Goal: Transaction & Acquisition: Purchase product/service

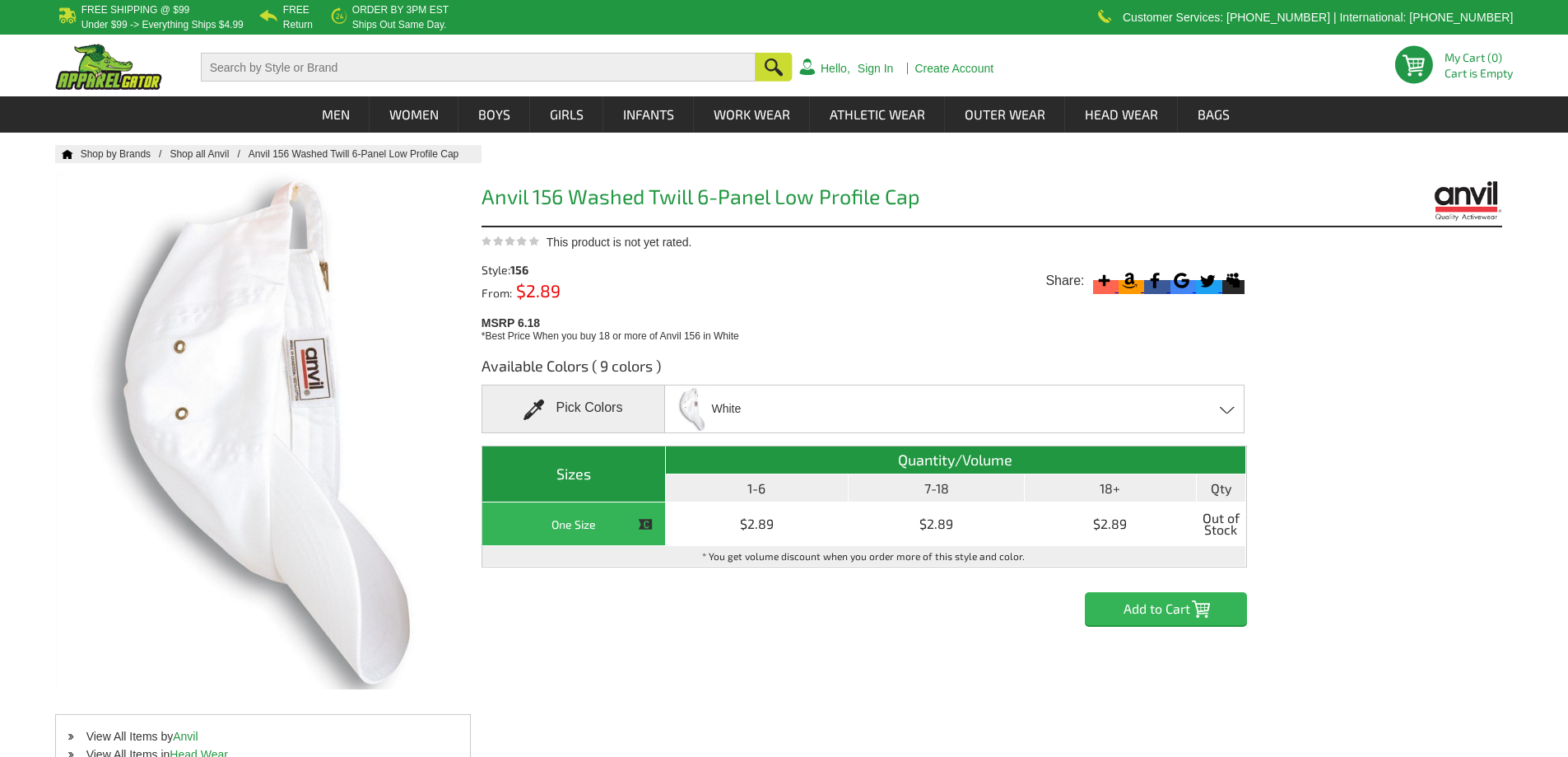
click at [1227, 403] on div "White Black - Closeout Burnt Orange - Closeout Charity Pink - Closeout Khaki - …" at bounding box center [954, 408] width 580 height 49
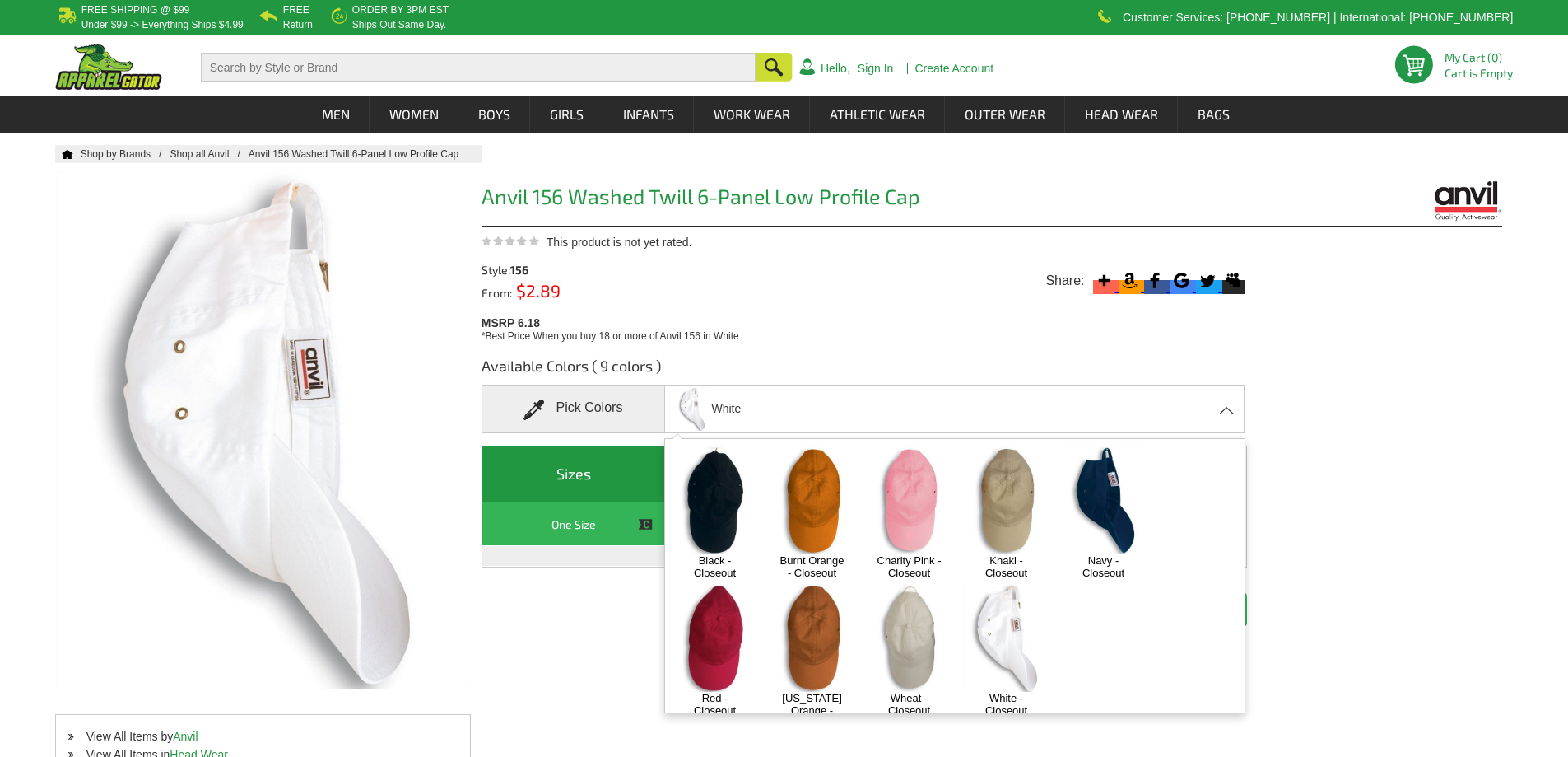
click at [717, 510] on img at bounding box center [714, 500] width 86 height 108
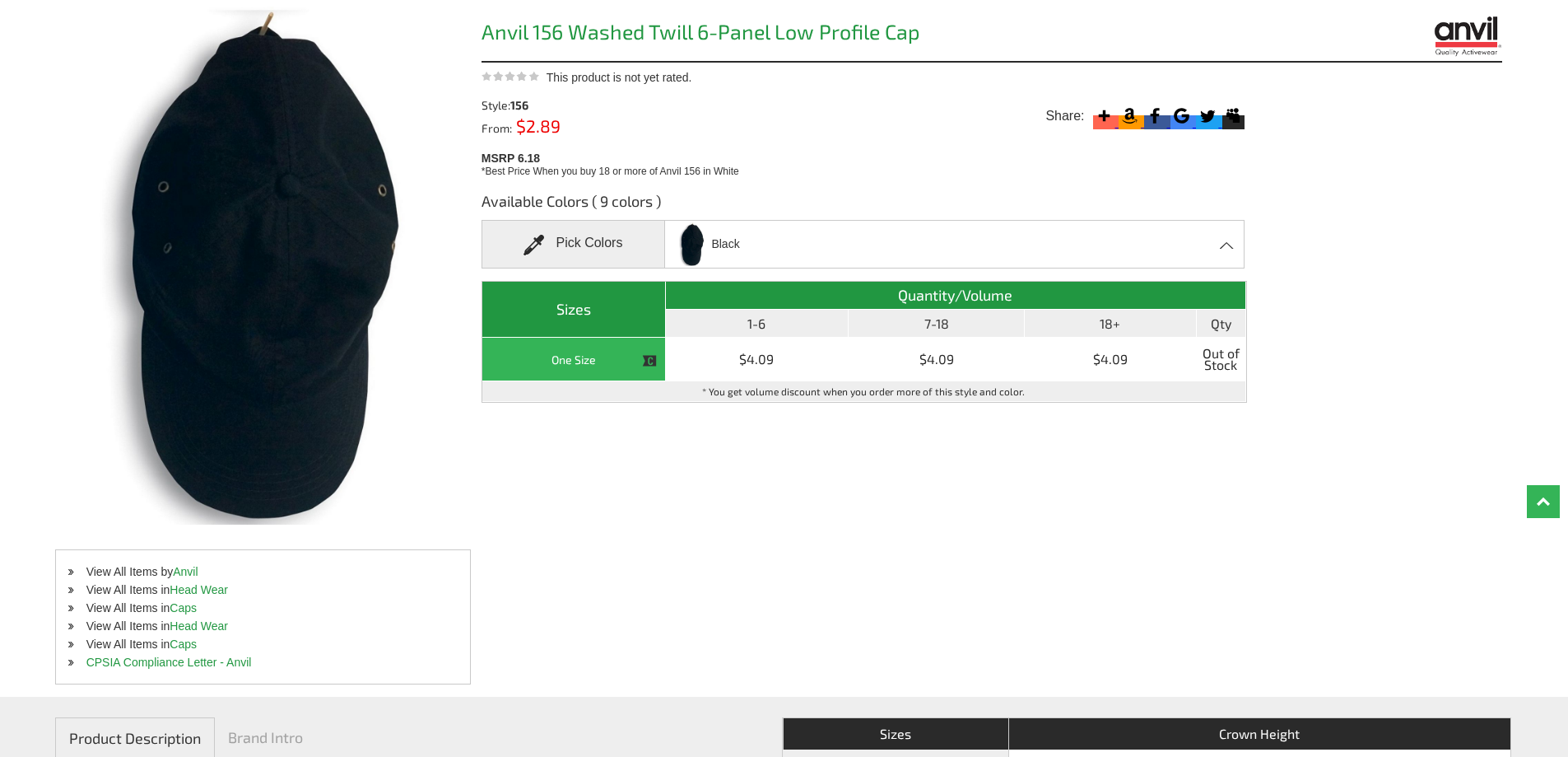
scroll to position [83, 0]
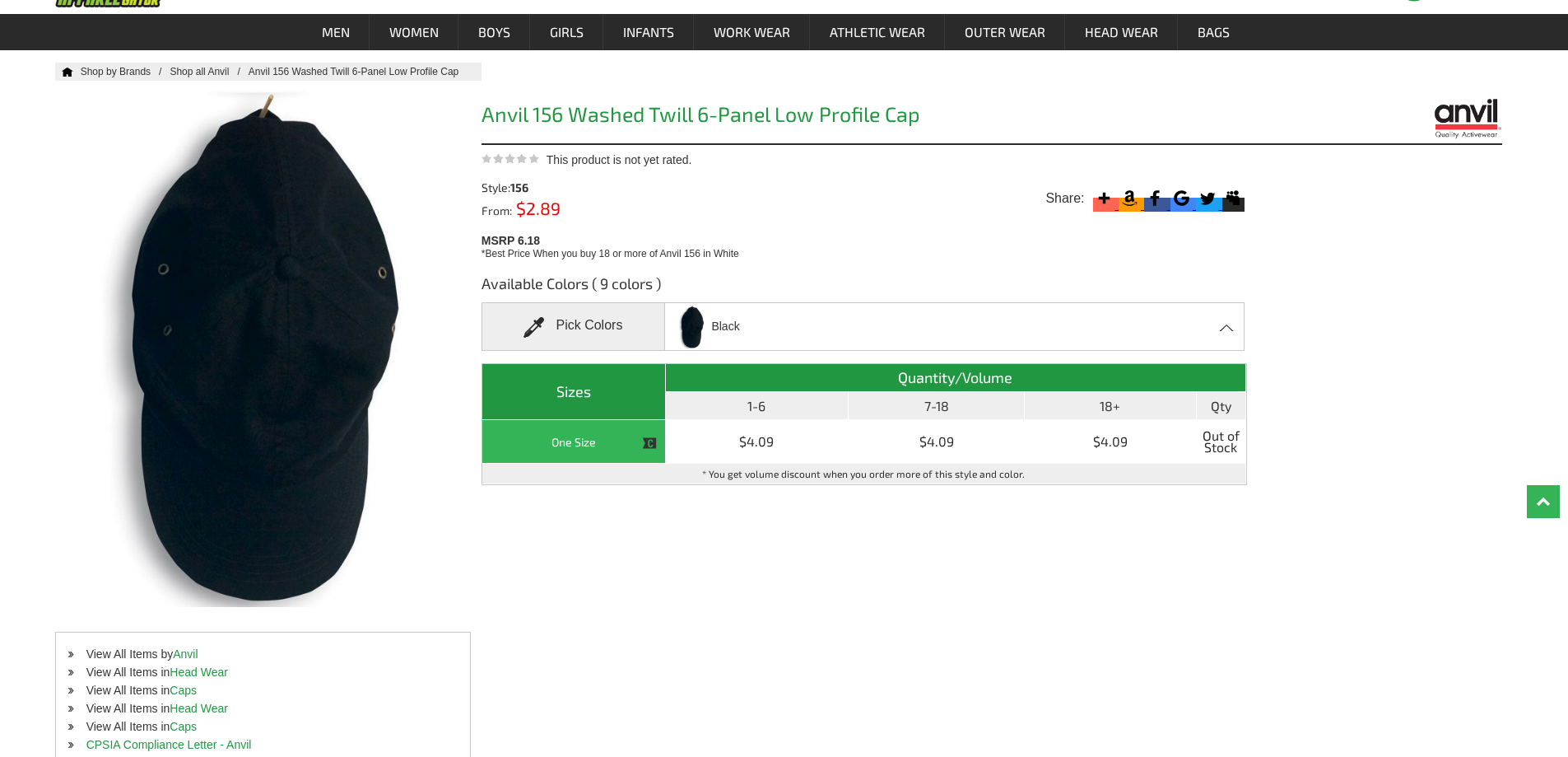
click at [766, 409] on th "1-6" at bounding box center [757, 406] width 183 height 28
click at [944, 397] on th "7-18" at bounding box center [937, 406] width 176 height 28
click at [947, 407] on th "7-18" at bounding box center [937, 406] width 176 height 28
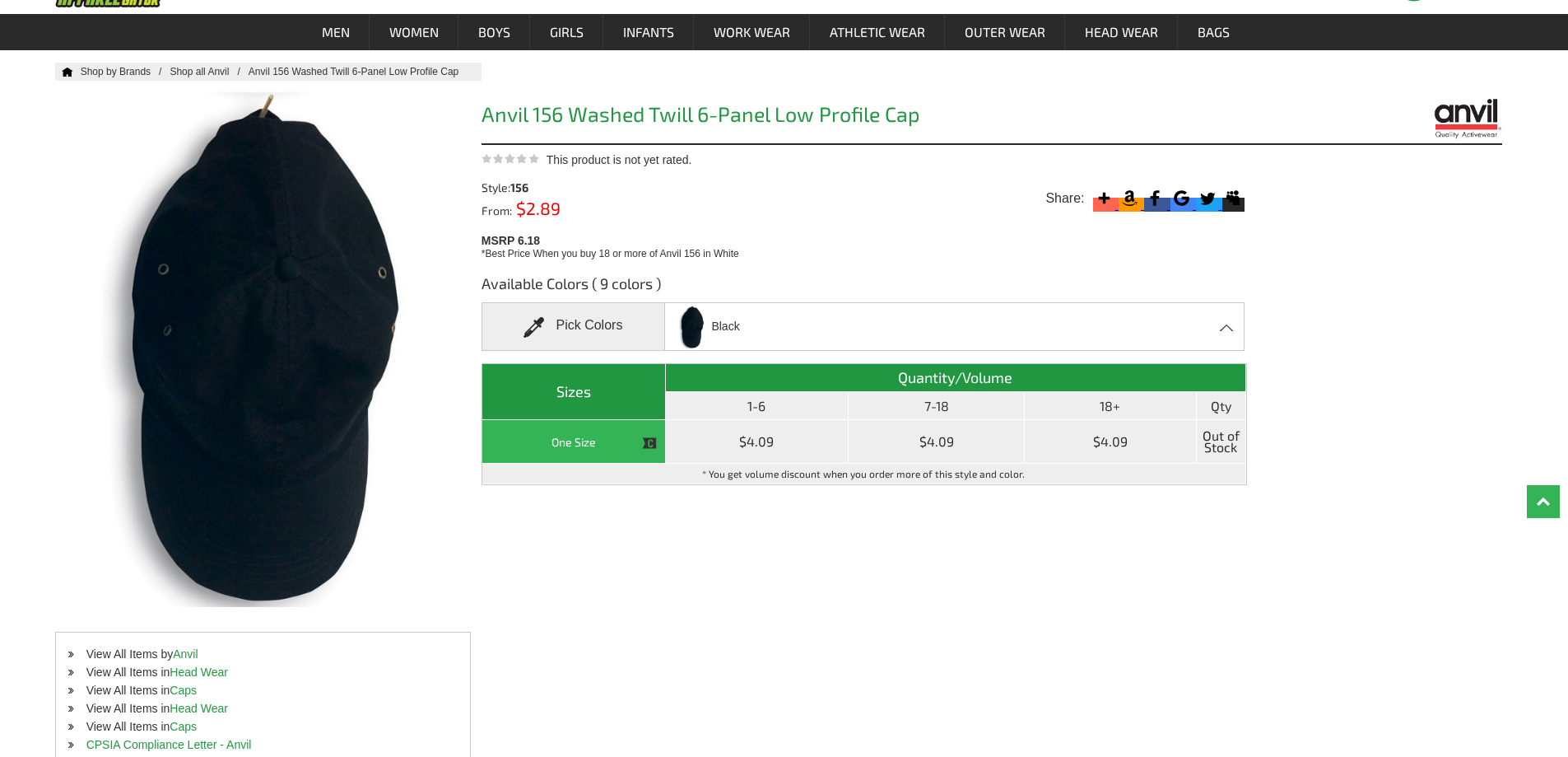
click at [618, 438] on th "One Size" at bounding box center [574, 442] width 183 height 43
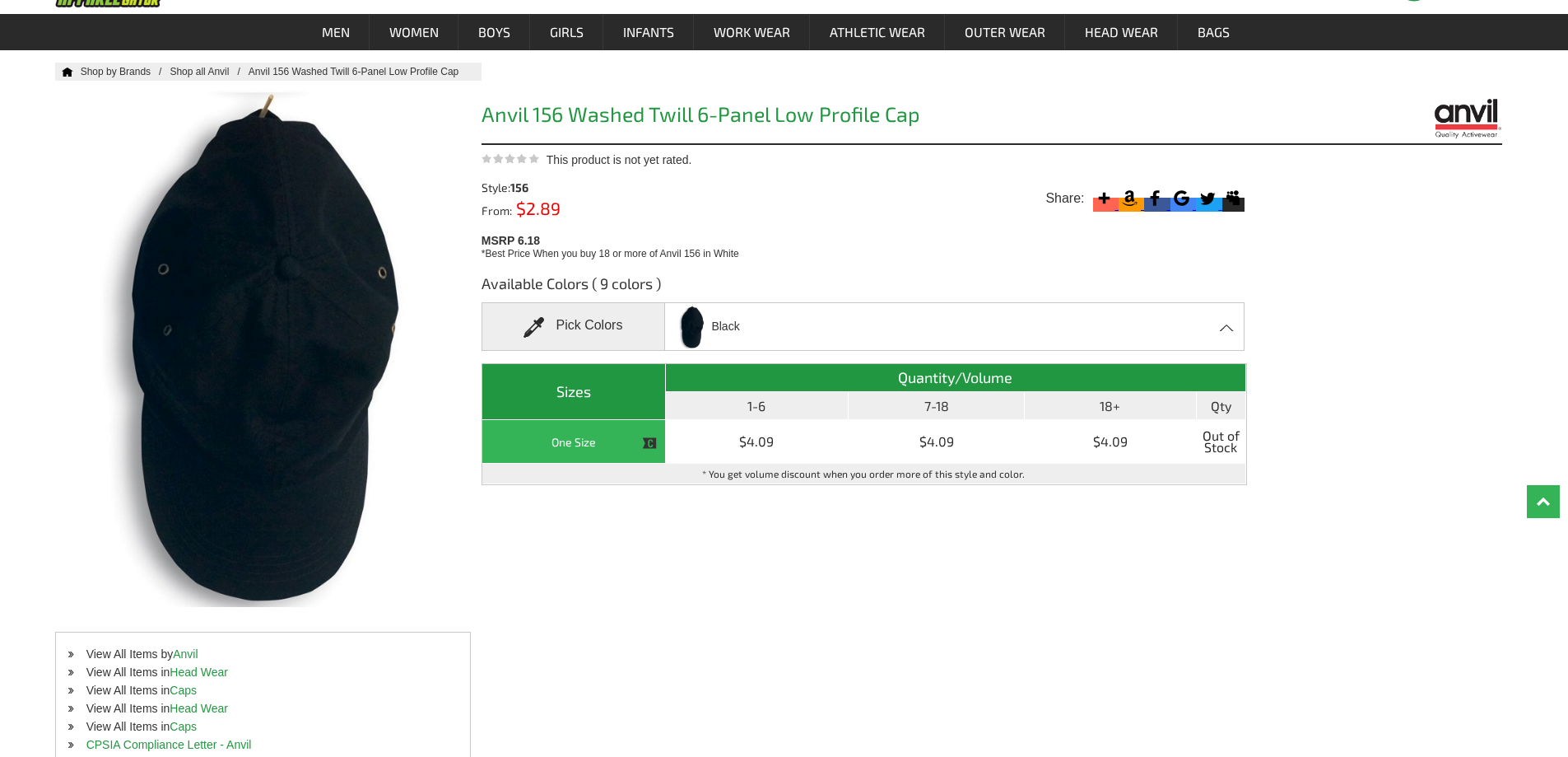
drag, startPoint x: 1235, startPoint y: 329, endPoint x: 1201, endPoint y: 338, distance: 35.2
click at [1234, 330] on span at bounding box center [1227, 327] width 15 height 8
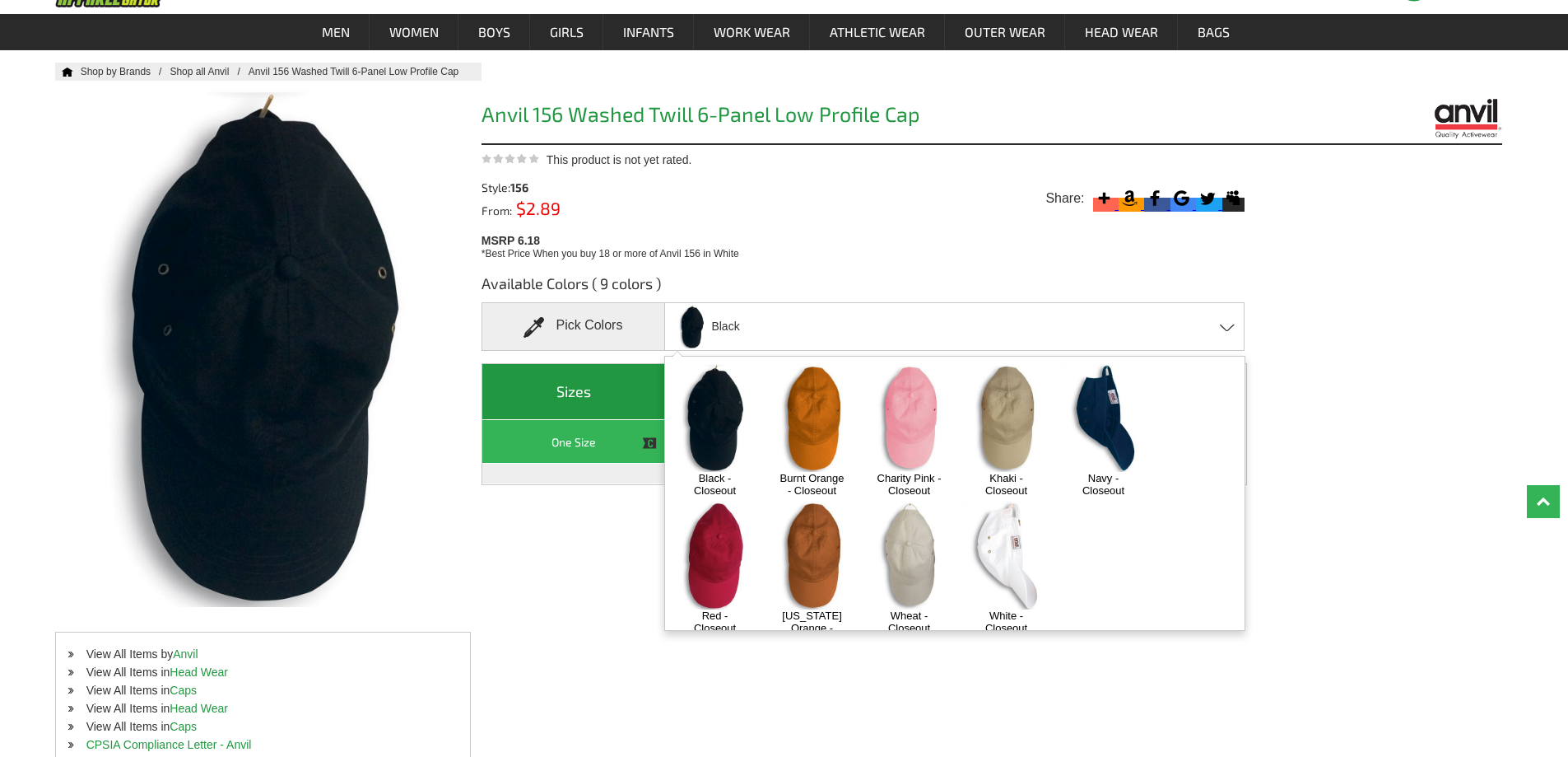
click at [902, 550] on img at bounding box center [908, 554] width 86 height 108
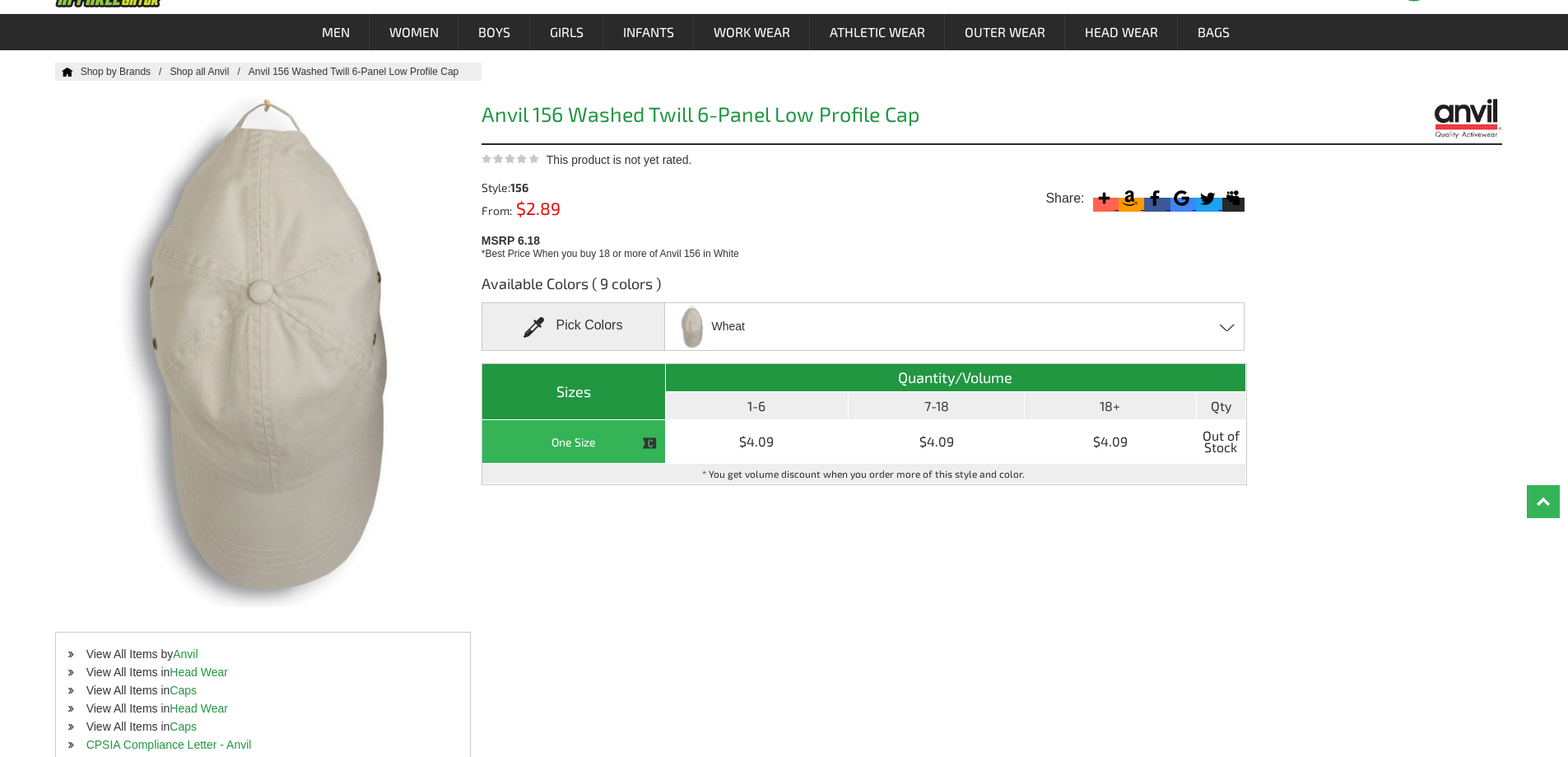
click at [1228, 323] on div "Wheat Black - Closeout Burnt Orange - Closeout Charity Pink - Closeout Khaki - …" at bounding box center [954, 326] width 580 height 49
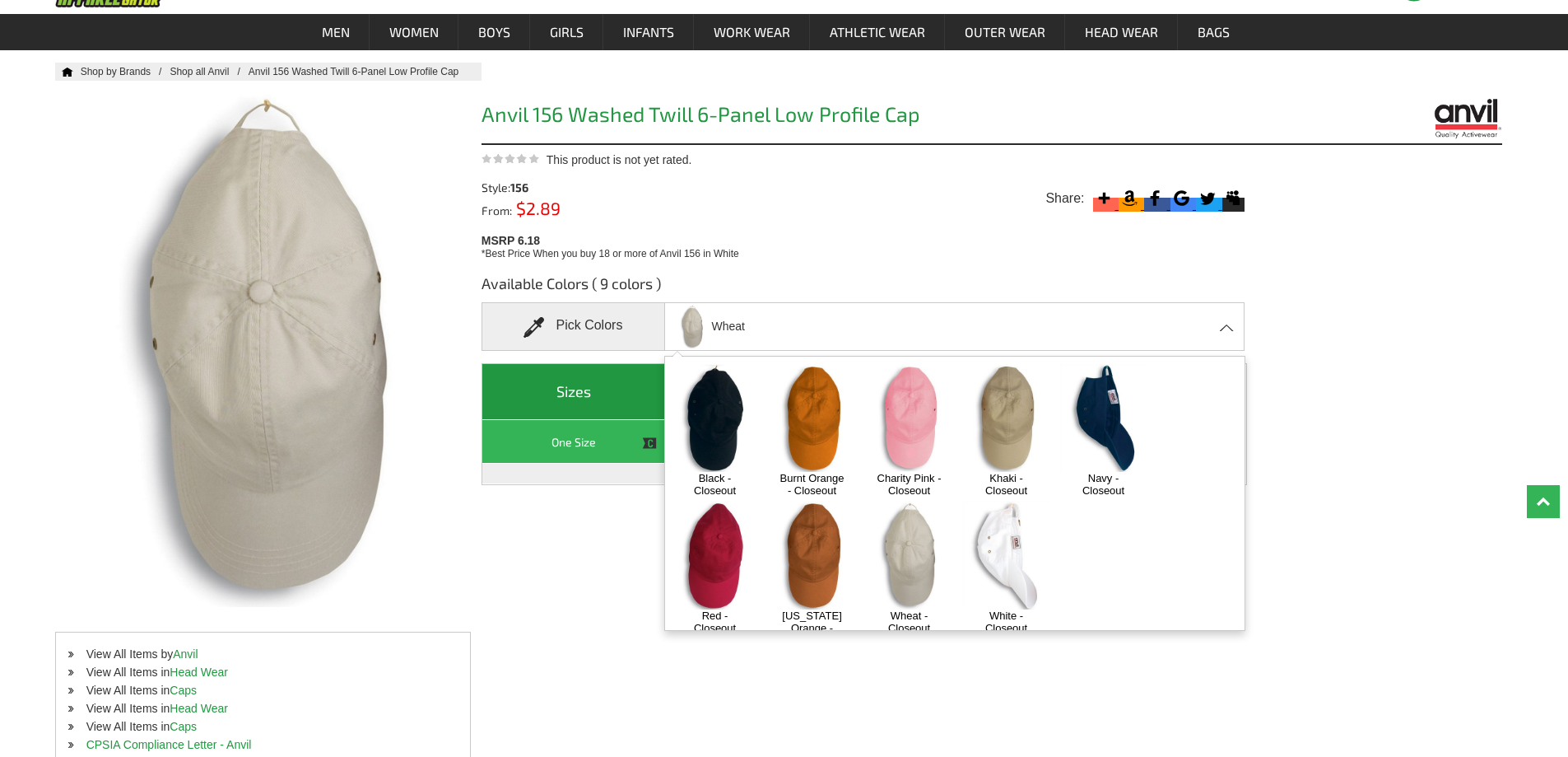
click at [711, 431] on img at bounding box center [714, 418] width 86 height 108
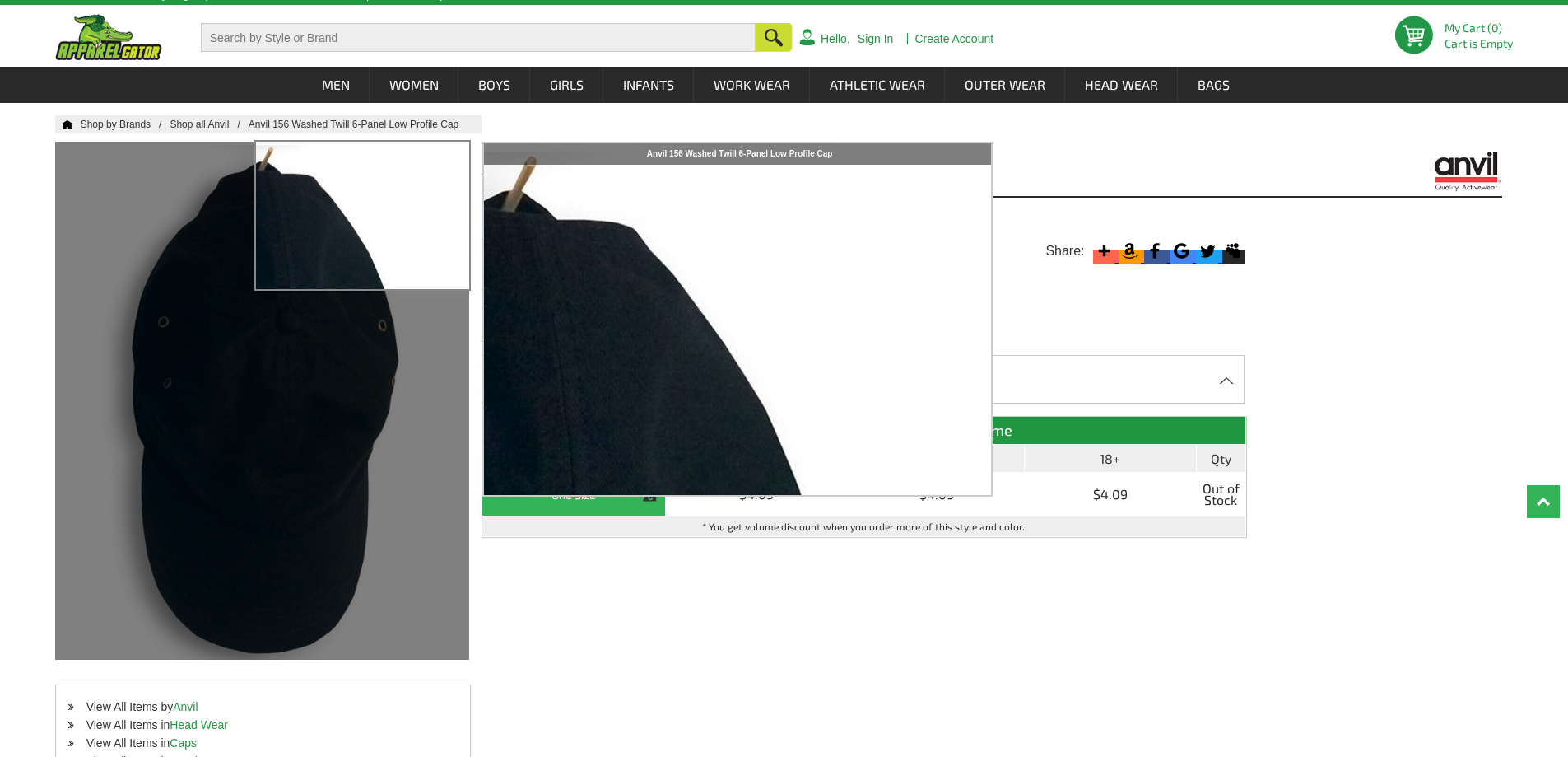
scroll to position [0, 0]
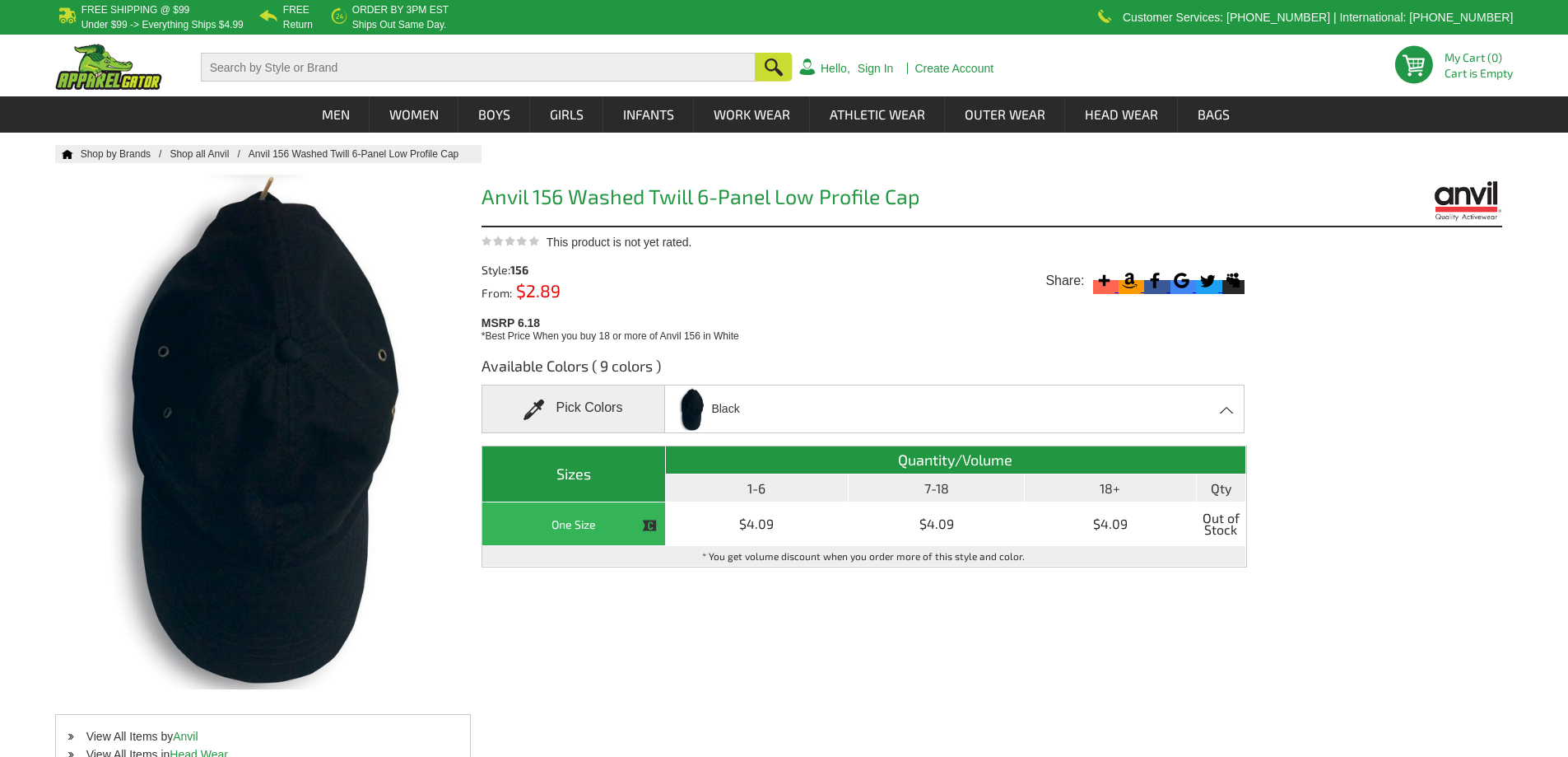
click at [185, 156] on link "Shop all Anvil" at bounding box center [209, 154] width 78 height 12
